Goal: Navigation & Orientation: Go to known website

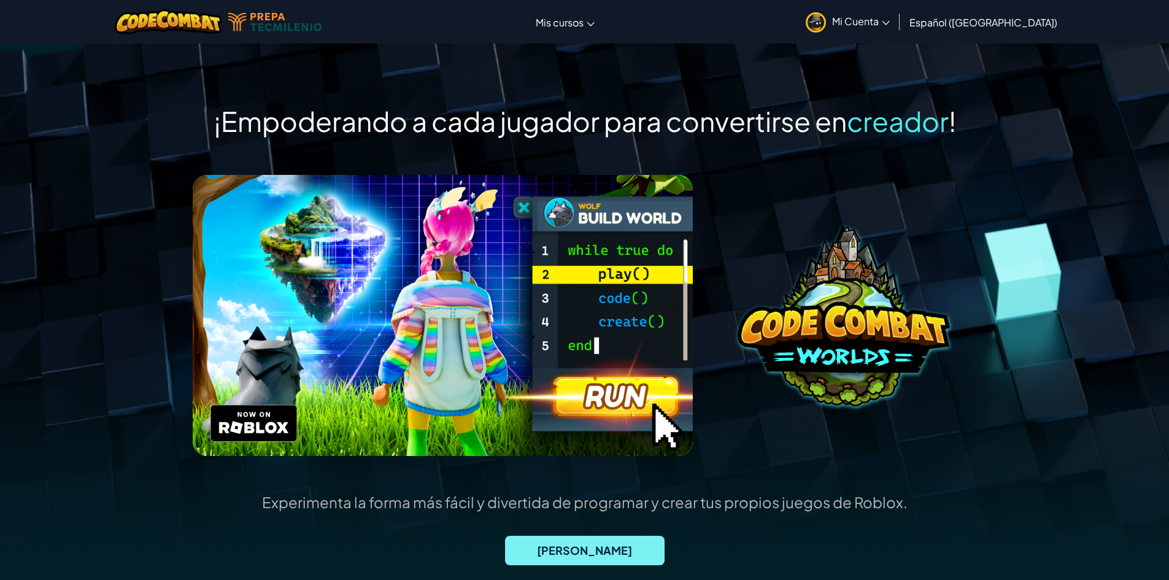
click at [601, 538] on span "[PERSON_NAME]" at bounding box center [584, 549] width 159 height 29
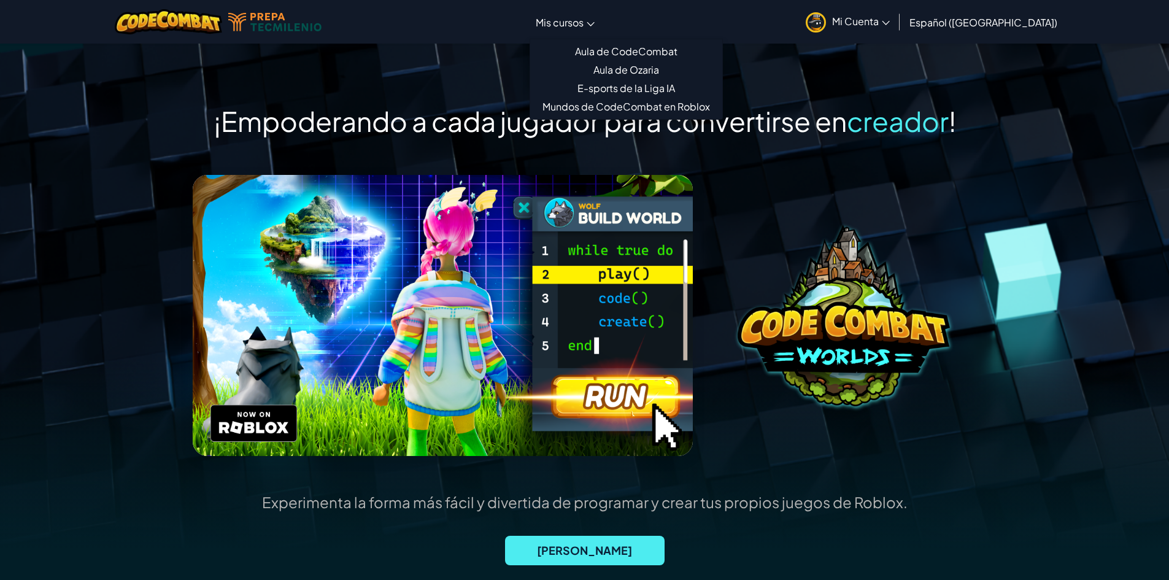
click at [583, 25] on span "Mis cursos" at bounding box center [559, 22] width 48 height 13
click at [661, 86] on link "E-sports de la Liga IA" at bounding box center [626, 88] width 192 height 18
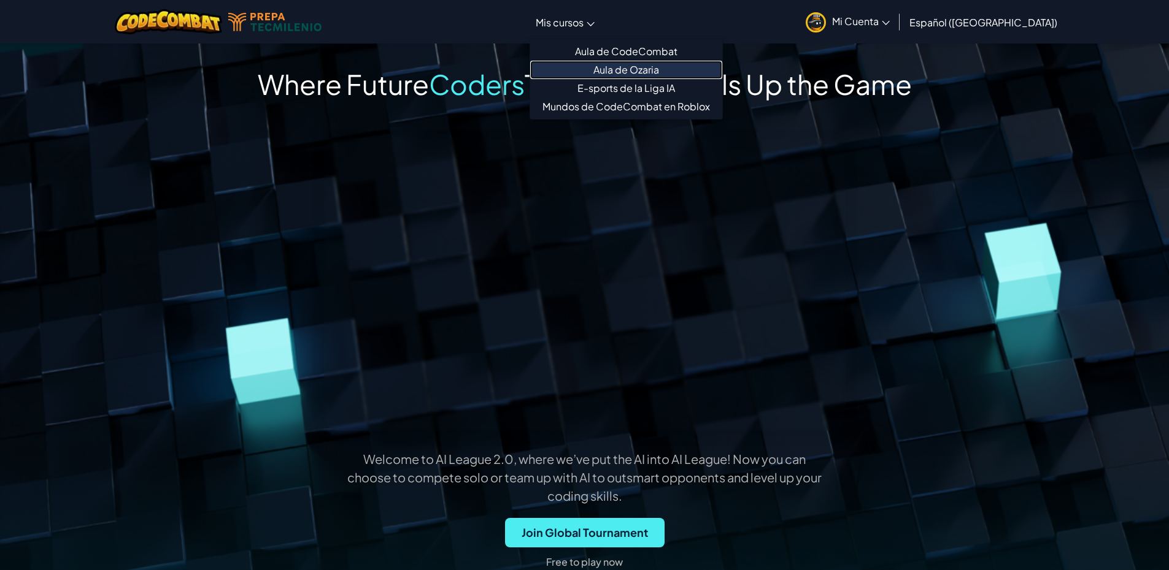
click at [638, 66] on link "Aula de Ozaria" at bounding box center [626, 70] width 192 height 18
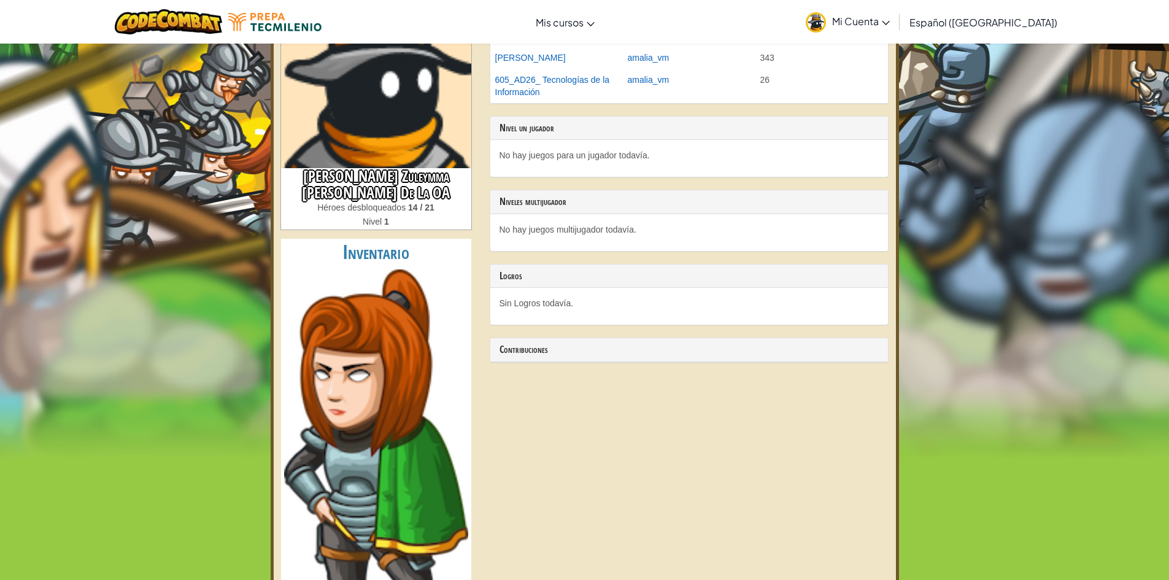
scroll to position [123, 0]
